Goal: Find contact information: Find contact information

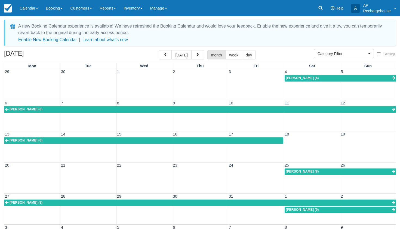
select select
click at [321, 8] on icon at bounding box center [320, 7] width 5 height 5
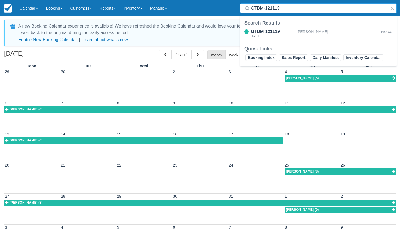
type input "GTDM-121119"
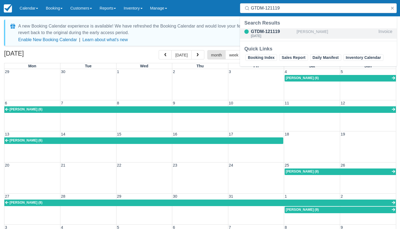
click at [308, 32] on div "[PERSON_NAME]" at bounding box center [337, 33] width 80 height 10
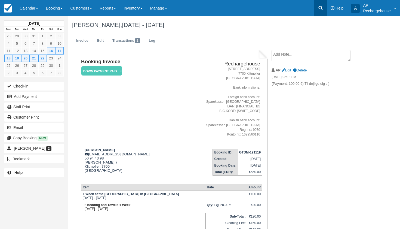
click at [320, 10] on icon at bounding box center [320, 7] width 5 height 5
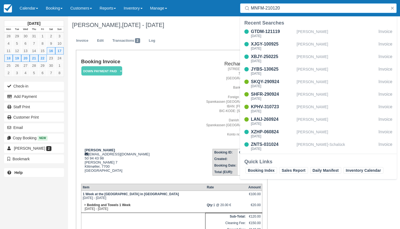
type input "MNFM-210120"
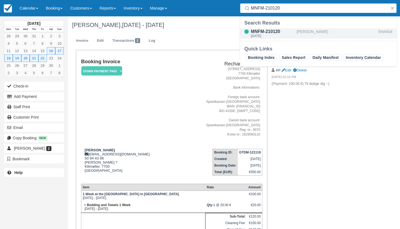
click at [317, 33] on div "[PERSON_NAME]" at bounding box center [337, 33] width 80 height 10
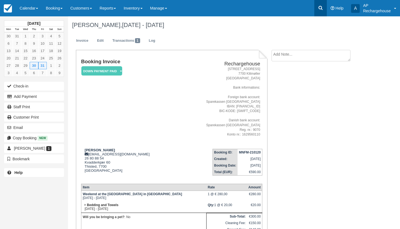
click at [320, 8] on icon at bounding box center [320, 7] width 5 height 5
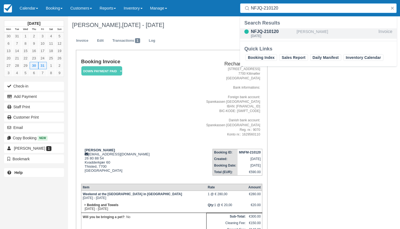
type input "NFJQ-210120"
click at [313, 32] on div "[PERSON_NAME]" at bounding box center [337, 33] width 80 height 10
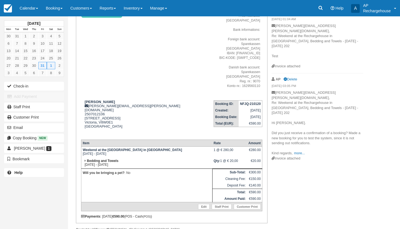
scroll to position [60, 0]
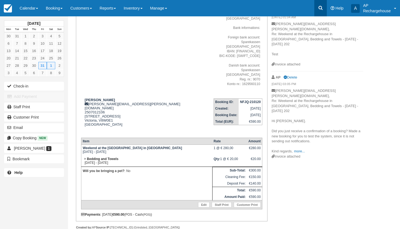
click at [321, 7] on icon at bounding box center [321, 8] width 4 height 4
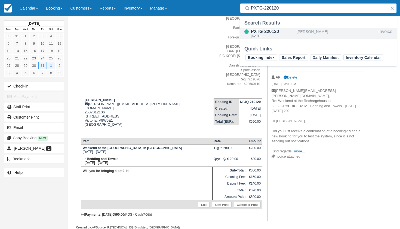
type input "PXTG-220120"
click at [304, 34] on div "Axel Pilz" at bounding box center [337, 33] width 80 height 10
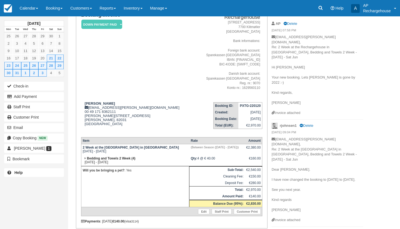
scroll to position [38, 0]
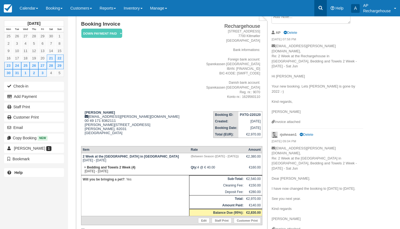
click at [320, 8] on icon at bounding box center [320, 7] width 5 height 5
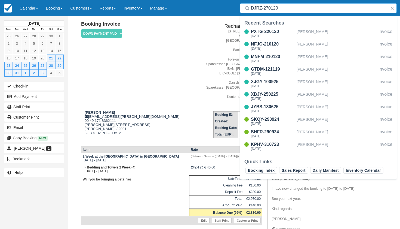
type input "DJRZ-270120"
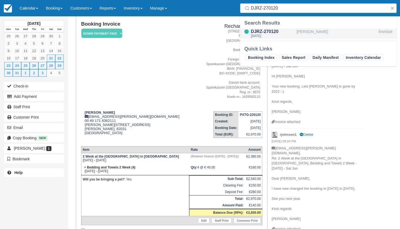
click at [310, 34] on div "[PERSON_NAME]" at bounding box center [337, 33] width 80 height 10
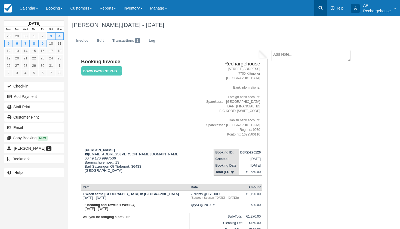
click at [320, 9] on icon at bounding box center [320, 7] width 5 height 5
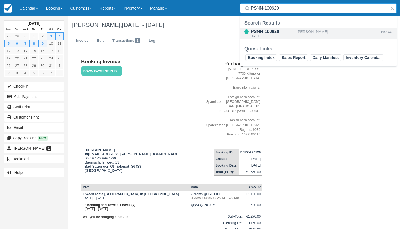
type input "PSNN-100620"
click at [316, 31] on div "[PERSON_NAME]" at bounding box center [337, 33] width 80 height 10
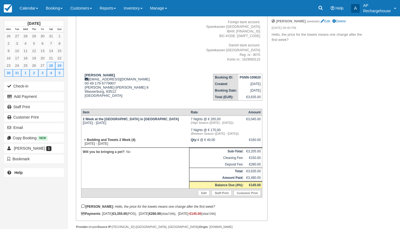
scroll to position [76, 0]
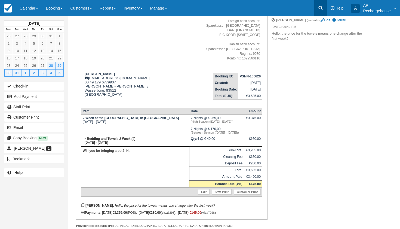
click at [321, 10] on icon at bounding box center [320, 7] width 5 height 5
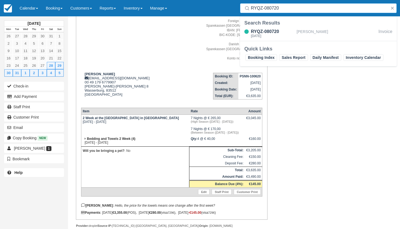
type input "RYQZ-080720"
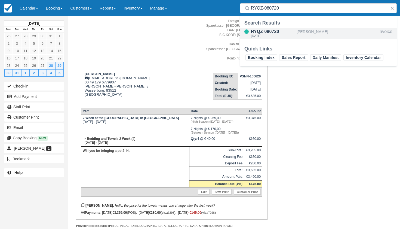
click at [315, 31] on div "[PERSON_NAME]" at bounding box center [337, 33] width 80 height 10
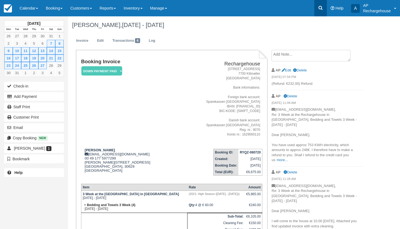
click at [321, 9] on icon at bounding box center [321, 8] width 4 height 4
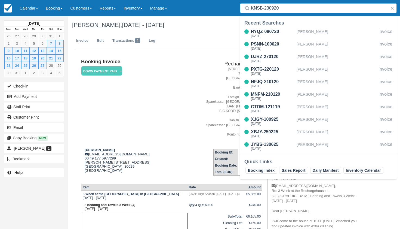
type input "KNSB-230920"
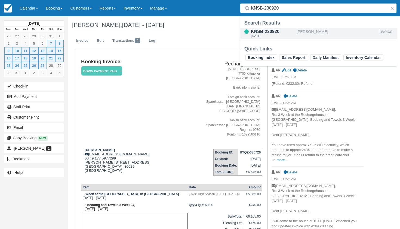
click at [306, 34] on div "[PERSON_NAME]" at bounding box center [337, 33] width 80 height 10
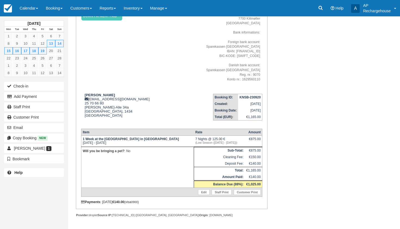
scroll to position [58, 0]
drag, startPoint x: 125, startPoint y: 96, endPoint x: 90, endPoint y: 95, distance: 34.6
click at [90, 96] on div "[PERSON_NAME] [EMAIL_ADDRESS][DOMAIN_NAME] 25 70 66 [STREET_ADDRESS] View on Go…" at bounding box center [130, 108] width 98 height 31
copy div "[EMAIL_ADDRESS][DOMAIN_NAME]"
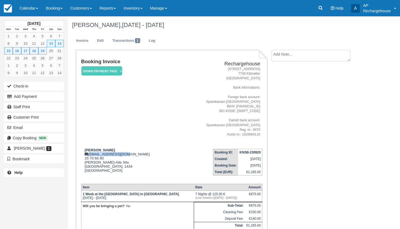
scroll to position [0, 0]
click at [319, 10] on icon at bounding box center [320, 7] width 5 height 5
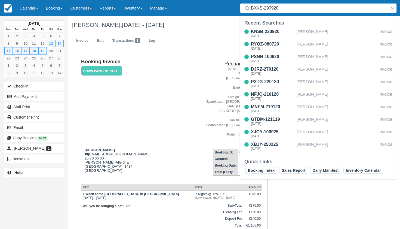
type input "BXKS-290920"
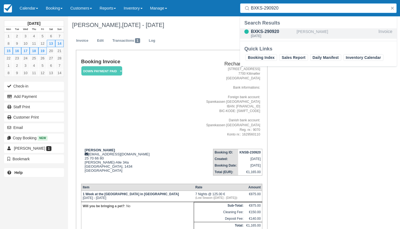
click at [318, 34] on div "[PERSON_NAME]" at bounding box center [337, 33] width 80 height 10
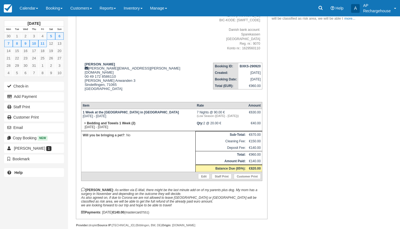
scroll to position [95, 0]
drag, startPoint x: 137, startPoint y: 59, endPoint x: 89, endPoint y: 60, distance: 47.4
click at [89, 62] on div "Judith Stadlbauer judith.stadlbauer@posteo.de 00 49 172 8586110 Lange Anwanden …" at bounding box center [143, 79] width 124 height 35
copy div "judith.stadlbauer@posteo.de"
click at [321, 8] on icon at bounding box center [320, 7] width 5 height 5
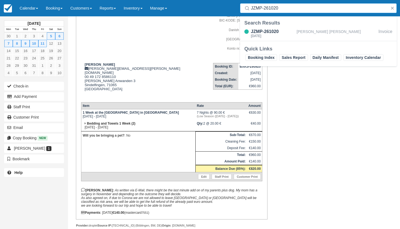
type input "JZMP-261020"
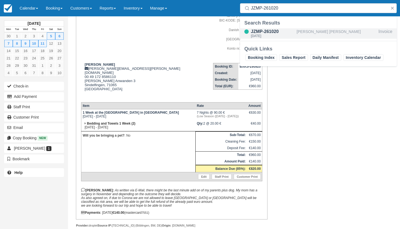
click at [318, 31] on div "[PERSON_NAME]" at bounding box center [337, 33] width 80 height 10
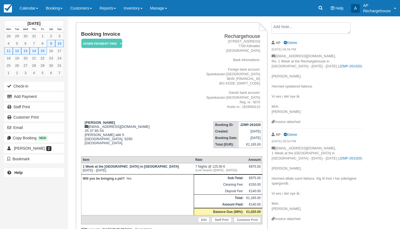
scroll to position [28, 0]
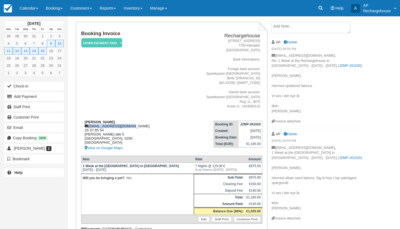
drag, startPoint x: 128, startPoint y: 126, endPoint x: 89, endPoint y: 127, distance: 38.4
click at [89, 127] on div "[PERSON_NAME] [PERSON_NAME][EMAIL_ADDRESS][DOMAIN_NAME] 25 37 85 54 [PERSON_NAM…" at bounding box center [130, 135] width 98 height 31
copy div "[EMAIL_ADDRESS][DOMAIN_NAME]"
